Goal: Task Accomplishment & Management: Use online tool/utility

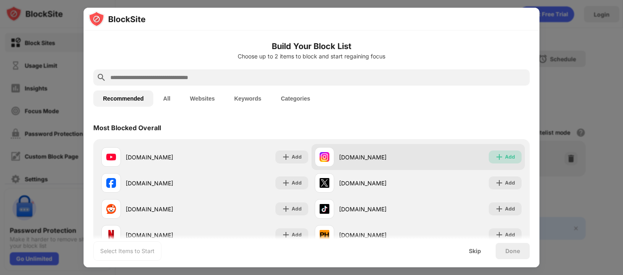
click at [505, 158] on div "Add" at bounding box center [510, 157] width 10 height 8
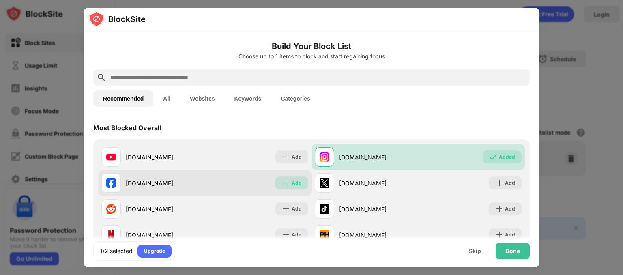
click at [292, 181] on div "Add" at bounding box center [297, 183] width 10 height 8
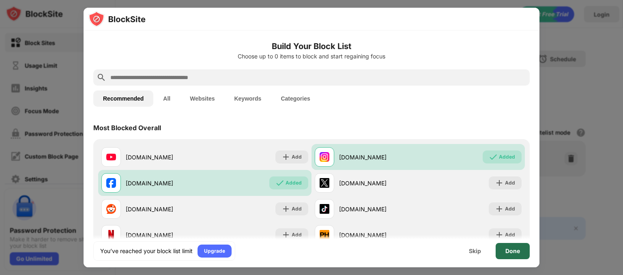
click at [513, 249] on div "Done" at bounding box center [513, 251] width 15 height 6
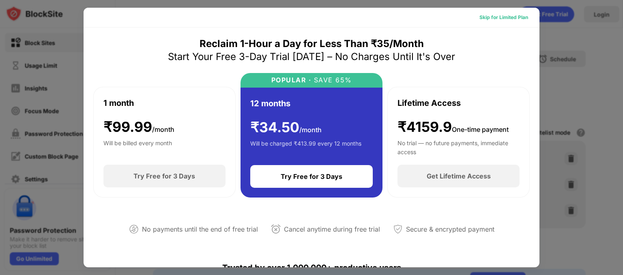
click at [496, 23] on div "Skip for Limited Plan" at bounding box center [504, 17] width 62 height 13
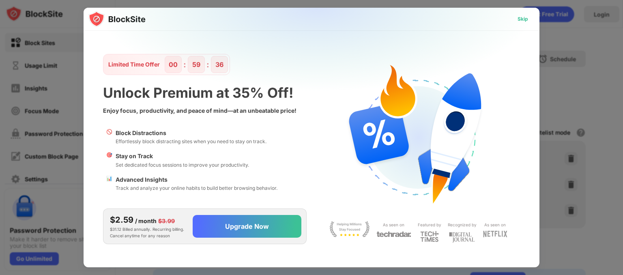
click at [524, 17] on div "Skip" at bounding box center [523, 19] width 11 height 8
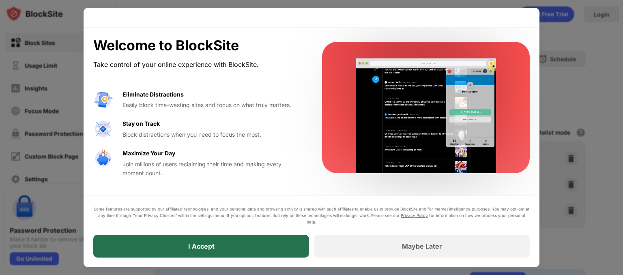
click at [255, 247] on div "I Accept" at bounding box center [201, 246] width 216 height 23
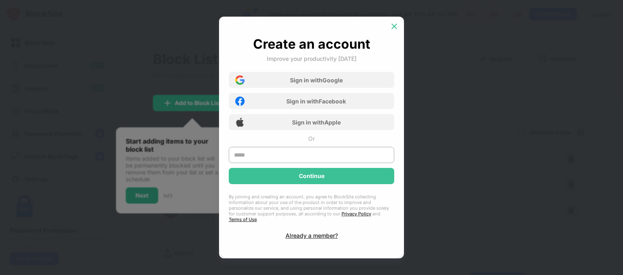
click at [394, 30] on img at bounding box center [394, 26] width 8 height 8
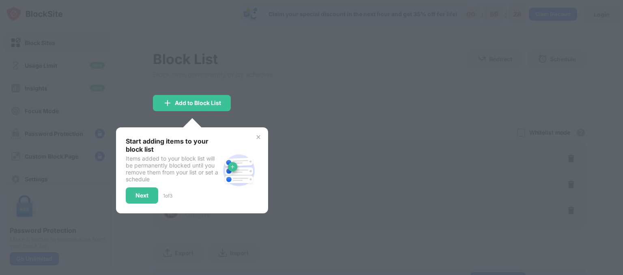
click at [313, 45] on div at bounding box center [311, 137] width 623 height 275
